Goal: Transaction & Acquisition: Book appointment/travel/reservation

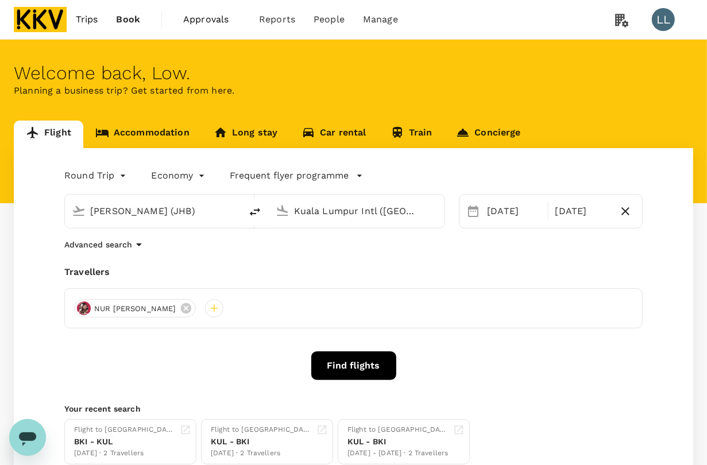
click at [481, 251] on div "Advanced search" at bounding box center [353, 245] width 578 height 14
